Goal: Find specific page/section: Find specific page/section

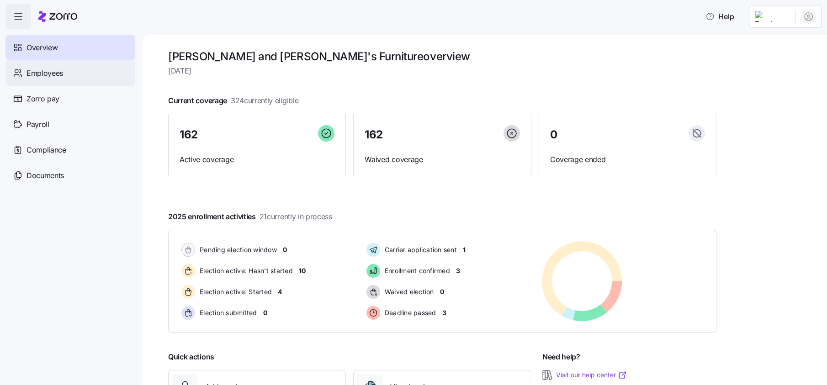
drag, startPoint x: 41, startPoint y: 71, endPoint x: 57, endPoint y: 72, distance: 16.0
click at [41, 71] on span "Employees" at bounding box center [45, 73] width 37 height 11
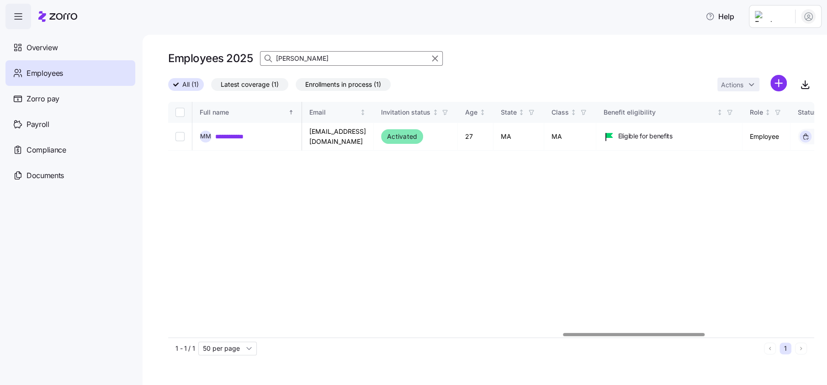
click at [563, 333] on div at bounding box center [634, 334] width 142 height 3
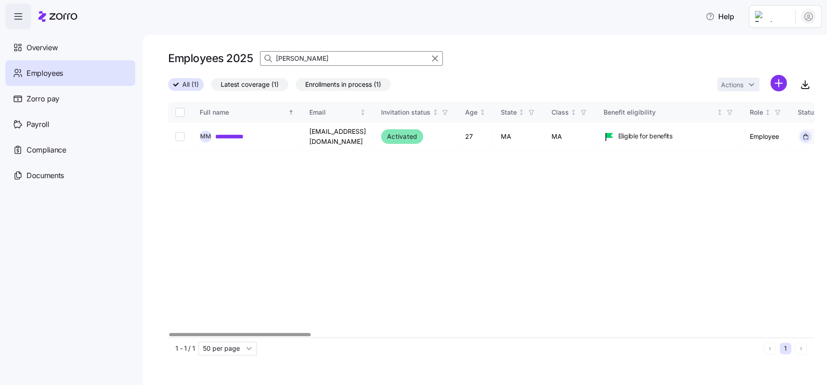
click at [328, 63] on input "[PERSON_NAME]" at bounding box center [351, 58] width 183 height 15
click at [327, 62] on input "[PERSON_NAME]" at bounding box center [351, 58] width 183 height 15
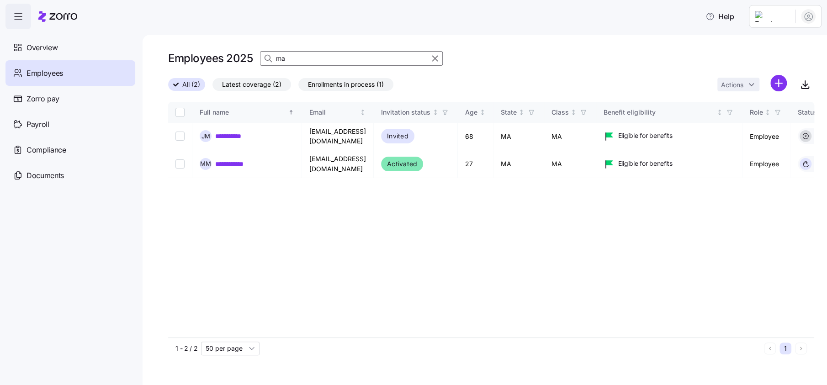
type input "m"
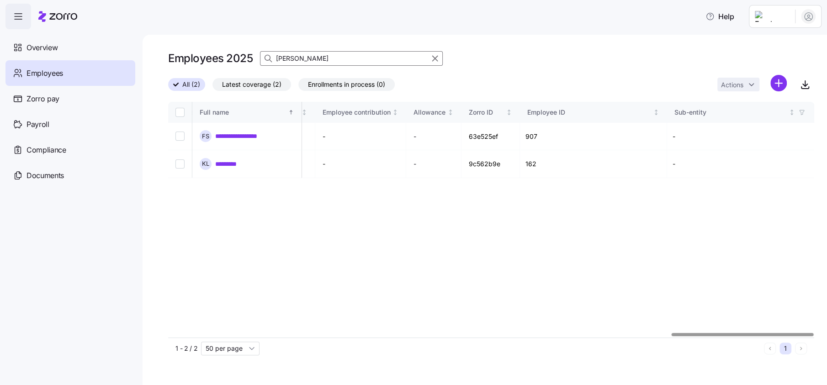
scroll to position [0, 2287]
click at [814, 336] on div at bounding box center [743, 334] width 142 height 3
type input "[PERSON_NAME]"
